Goal: Task Accomplishment & Management: Manage account settings

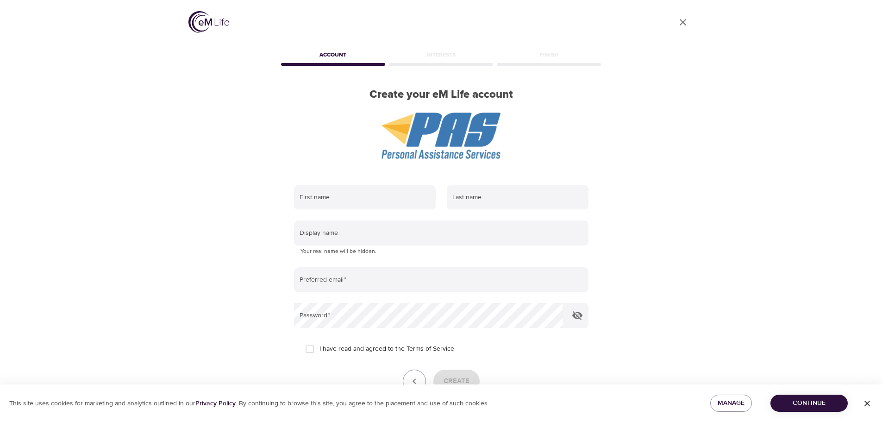
scroll to position [59, 0]
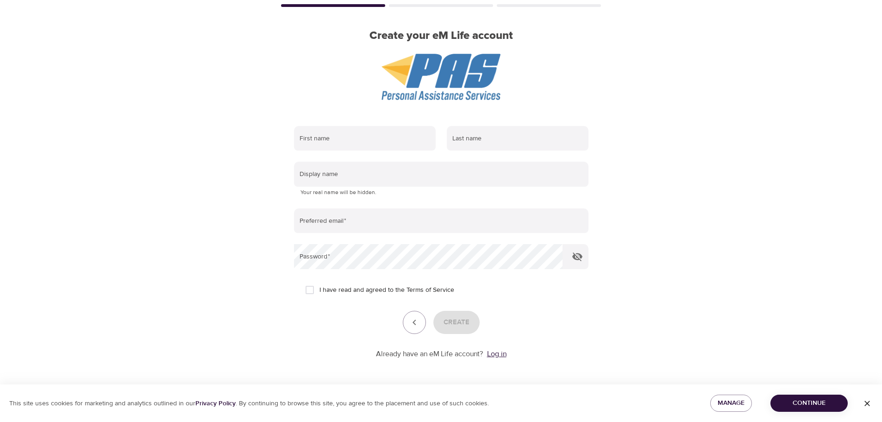
click at [495, 351] on link "Log in" at bounding box center [496, 353] width 19 height 9
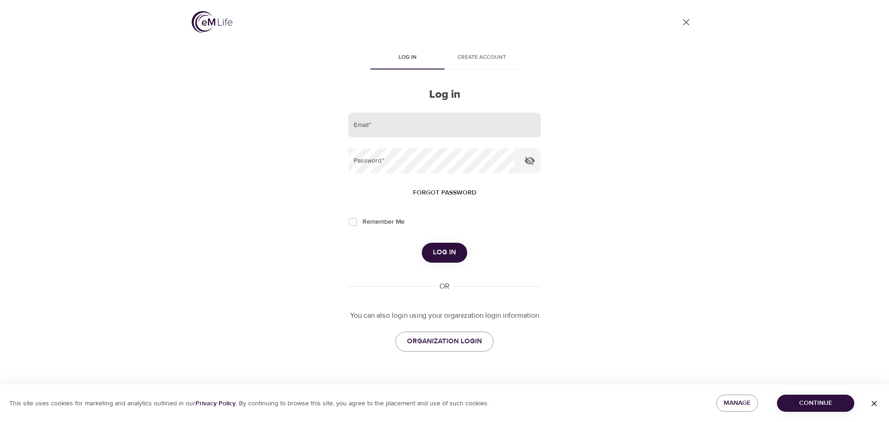
type input "[EMAIL_ADDRESS][DOMAIN_NAME]"
click at [393, 119] on input "[EMAIL_ADDRESS][DOMAIN_NAME]" at bounding box center [444, 124] width 193 height 25
click at [733, 175] on div "User Profile Log in Create account Log in Email   * [EMAIL_ADDRESS][DOMAIN_NAME…" at bounding box center [444, 211] width 889 height 422
click at [456, 249] on button "Log in" at bounding box center [444, 252] width 45 height 19
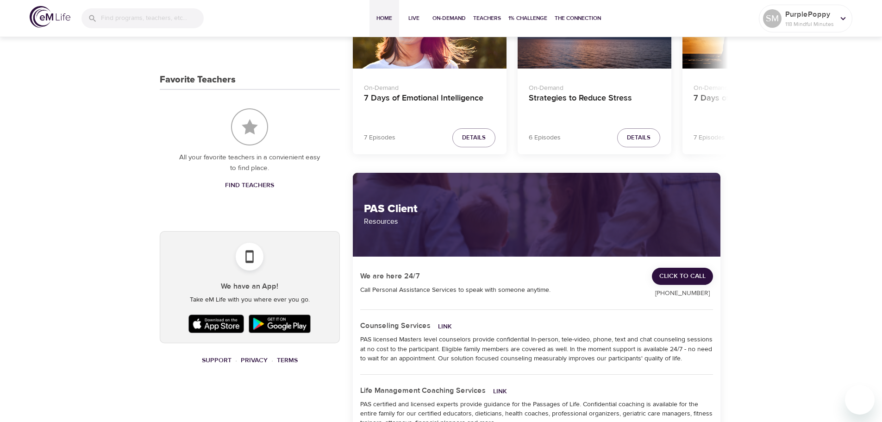
scroll to position [139, 0]
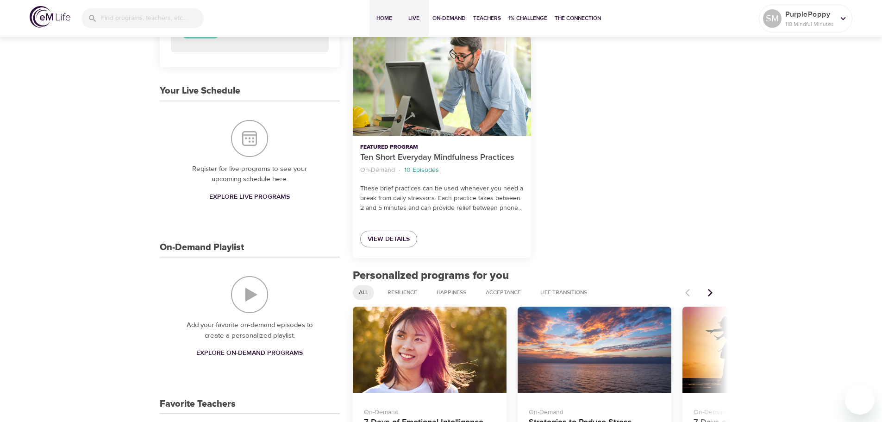
click at [416, 17] on span "Live" at bounding box center [414, 18] width 22 height 10
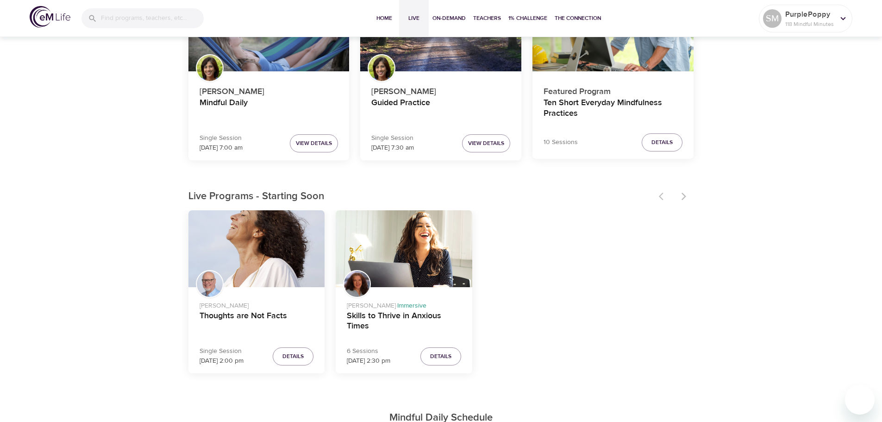
scroll to position [231, 0]
